Goal: Task Accomplishment & Management: Complete application form

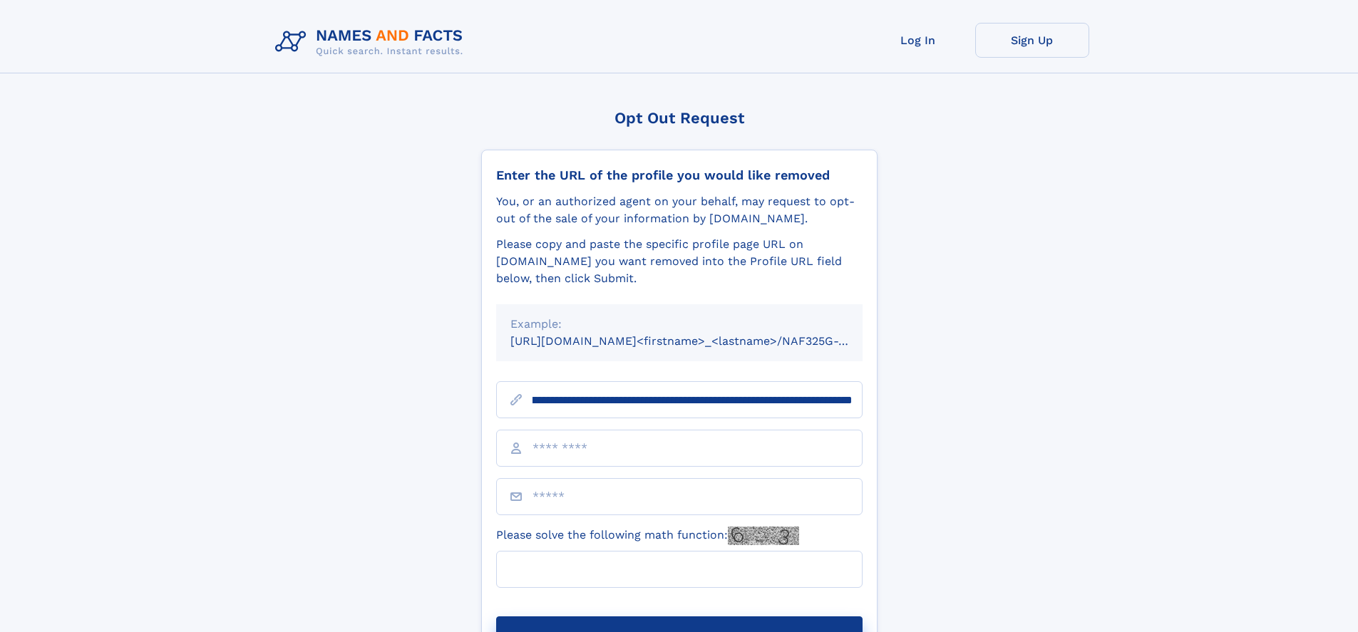
scroll to position [0, 187]
type input "**********"
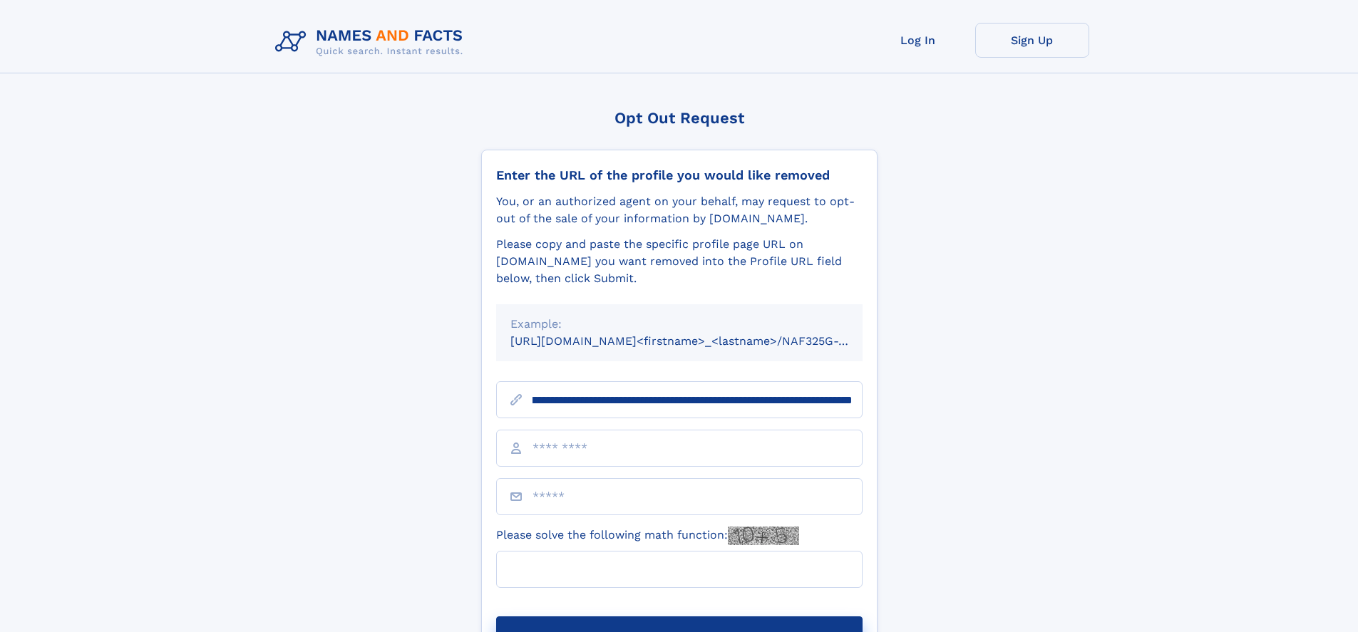
scroll to position [0, 187]
type input "**********"
